Goal: Complete application form

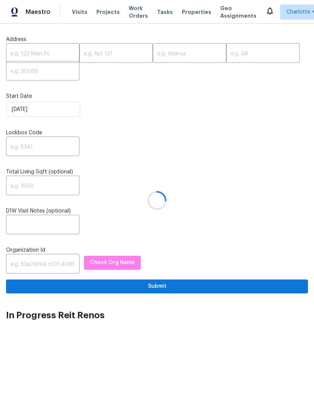
click at [24, 59] on div at bounding box center [157, 200] width 314 height 401
click at [30, 61] on div at bounding box center [157, 200] width 314 height 401
click at [43, 56] on div at bounding box center [157, 200] width 314 height 401
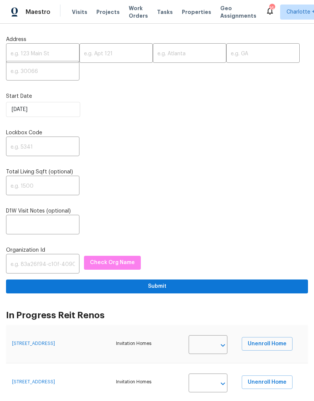
type input "Joshua Peterson"
type input "Caleb Hurst"
type input "Todd Jorgenson"
type input "Fernando Ortiz"
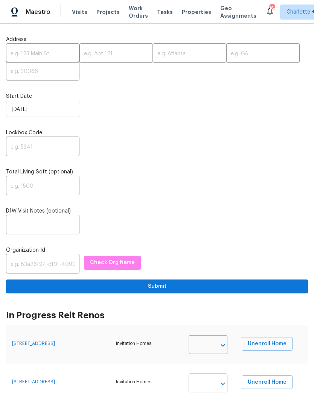
type input "Fernando Ortiz"
type input "Luis Pedro Ocampo Alvizuris"
type input "RonDerrick Jackson"
type input "Daniel Fomenko"
type input "Theodore Mirabella"
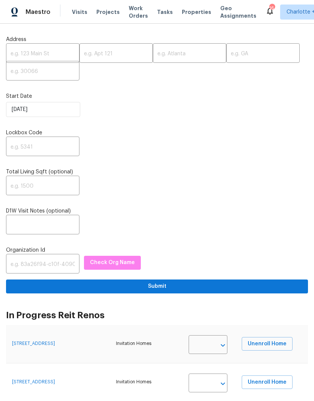
type input "Theodore Mirabella"
type input "Alicia Anices"
type input "Luis Pedro Ocampo Alvizuris"
type input "Austin Jones"
type input "Fernando Ortiz"
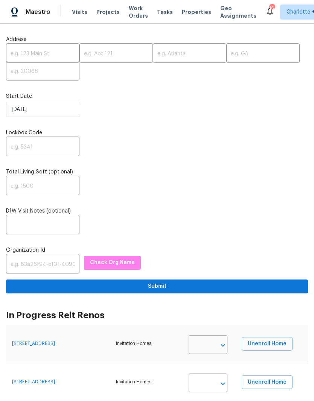
type input "[PERSON_NAME]"
type input "Jeff Gandy"
type input "Theodore Mirabella"
type input "Brad Limes"
type input "Jeff Gandy"
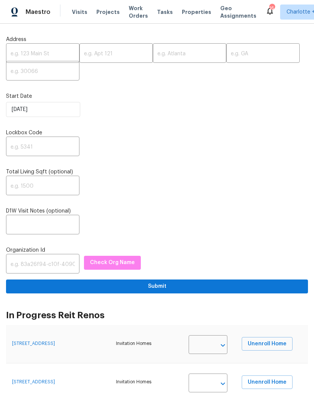
type input "Frank Santellanes"
type input "Mike Chavez"
type input "Caleb Hurst"
type input "Fernando Ortiz"
type input "Jeff Aniello"
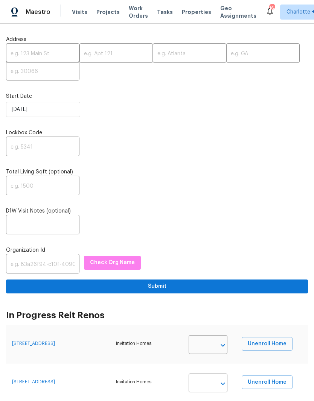
type input "Fernando Ortiz"
type input "Luis Pedro Ocampo Alvizuris"
type input "Andrew Kempka"
type input "[PERSON_NAME]"
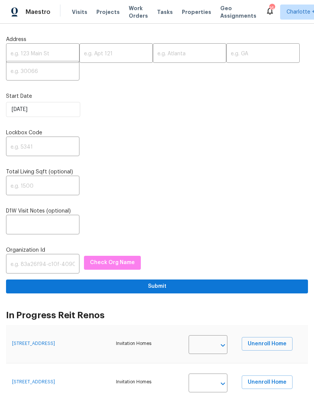
type input "Alicia Anices"
type input "Billy Towle"
type input "Caleb Hurst"
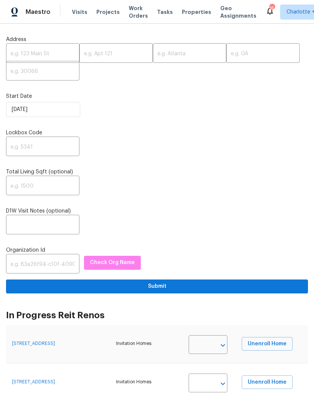
type input "Caleb Hurst"
type input "Spencer Kleintop"
type input "Caleb Hurst"
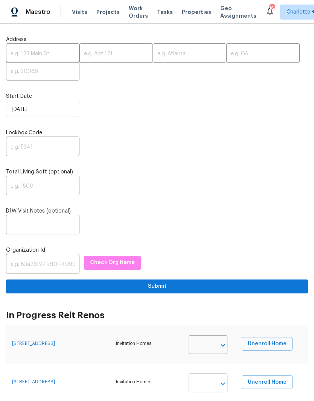
type input "John Perkins"
type input "Jeff Gandy"
type input "Frank Santellanes"
type input "Jeff Gandy"
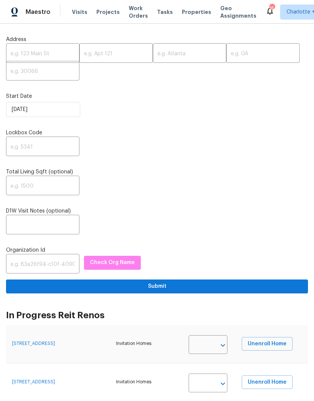
type input "Jeff Gandy"
type input "Joshua Peterson"
click at [34, 46] on input "text" at bounding box center [42, 54] width 73 height 18
type input "8705 Via Giula"
click at [125, 52] on input "text" at bounding box center [115, 54] width 73 height 18
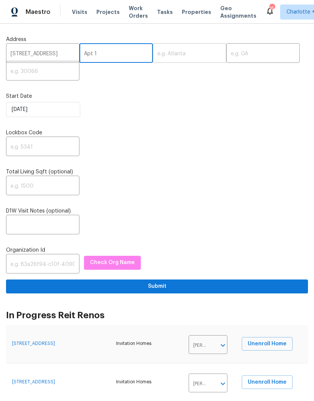
type input "Apt 1"
click at [186, 49] on input "text" at bounding box center [189, 54] width 73 height 18
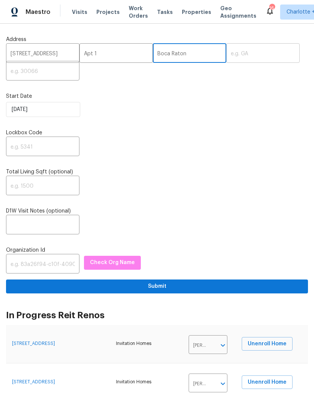
type input "Boca Raton"
click at [250, 55] on input "text" at bounding box center [262, 54] width 73 height 18
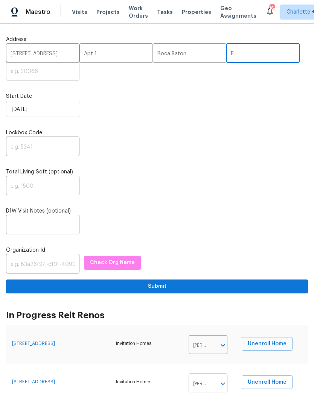
type input "FL"
click at [54, 73] on input "text" at bounding box center [42, 72] width 73 height 18
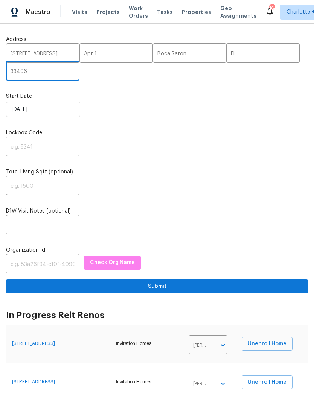
type input "33496"
click at [20, 154] on input "text" at bounding box center [42, 148] width 73 height 18
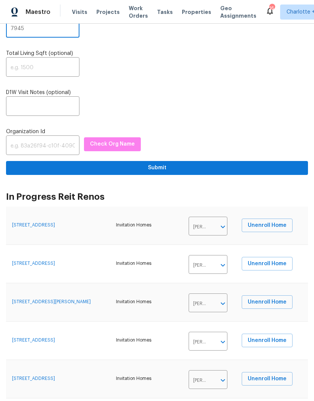
scroll to position [118, 0]
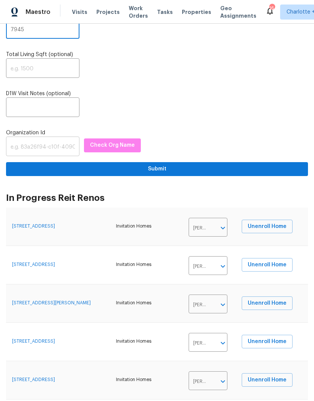
type input "7945"
click at [40, 152] on input "text" at bounding box center [42, 148] width 73 height 18
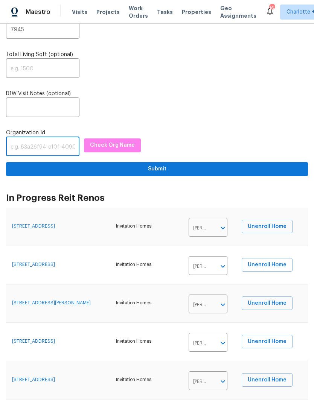
click at [26, 149] on input "text" at bounding box center [42, 148] width 73 height 18
paste input "1349d153-b359-4f9b-b4dd-758ff939cc37"
type input "1349d153-b359-4f9b-b4dd-758ff939cc37"
click at [121, 150] on span "Check Org Name" at bounding box center [112, 145] width 45 height 9
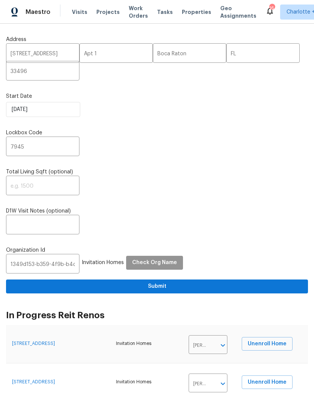
scroll to position [0, 0]
click at [155, 267] on span "Check Org Name" at bounding box center [154, 262] width 45 height 9
click at [260, 159] on div "Address 8705 Via Giula ​ Apt 1 ​ Boca Raton ​ FL ​ 33496 ​ Start Date 9/22/2025…" at bounding box center [157, 162] width 302 height 264
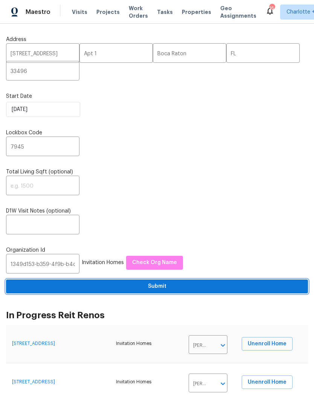
click at [162, 290] on span "Submit" at bounding box center [157, 286] width 290 height 9
